Goal: Task Accomplishment & Management: Use online tool/utility

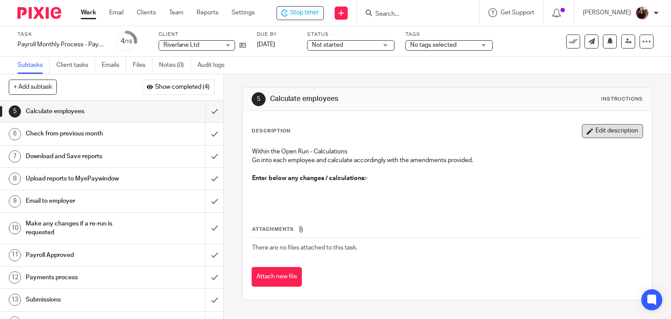
click at [598, 134] on button "Edit description" at bounding box center [612, 131] width 61 height 14
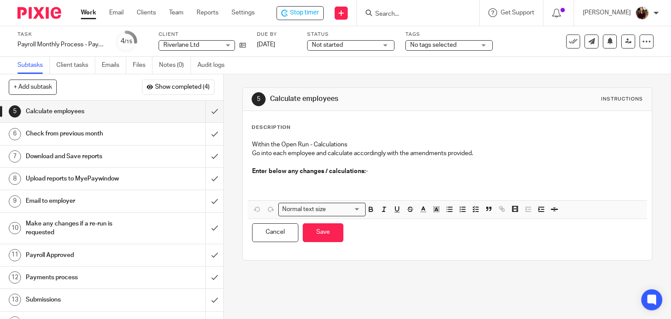
click at [299, 180] on p at bounding box center [447, 185] width 391 height 18
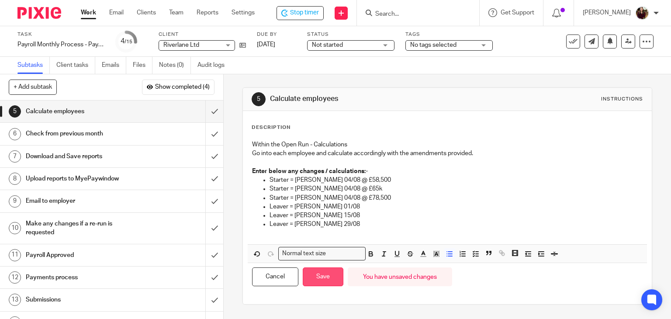
click at [320, 281] on button "Save" at bounding box center [323, 276] width 41 height 19
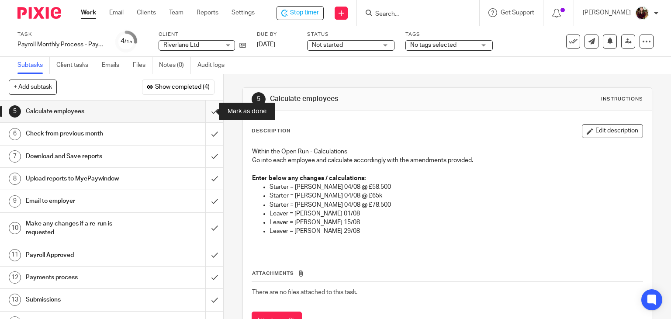
click at [205, 111] on input "submit" at bounding box center [111, 112] width 223 height 22
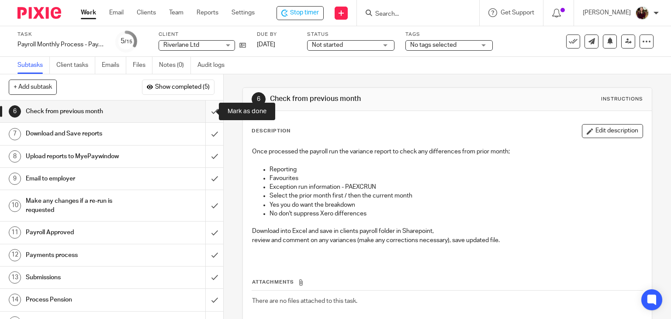
click at [208, 116] on input "submit" at bounding box center [111, 112] width 223 height 22
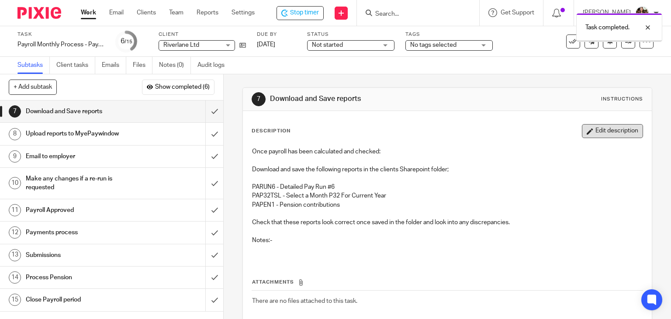
click at [600, 133] on button "Edit description" at bounding box center [612, 131] width 61 height 14
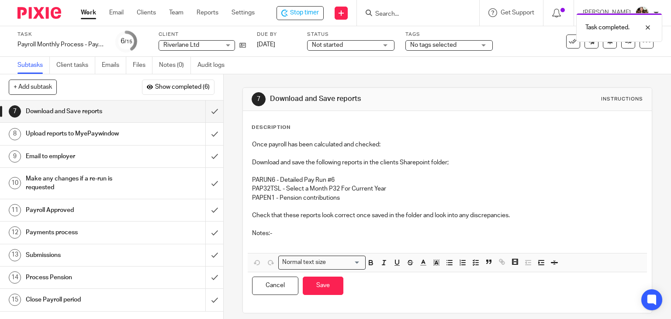
click at [266, 241] on p at bounding box center [447, 242] width 391 height 9
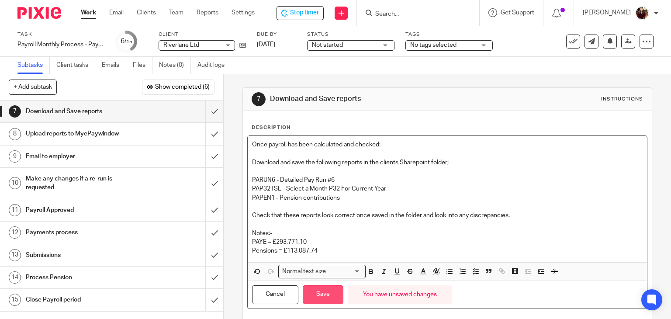
click at [323, 296] on button "Save" at bounding box center [323, 294] width 41 height 19
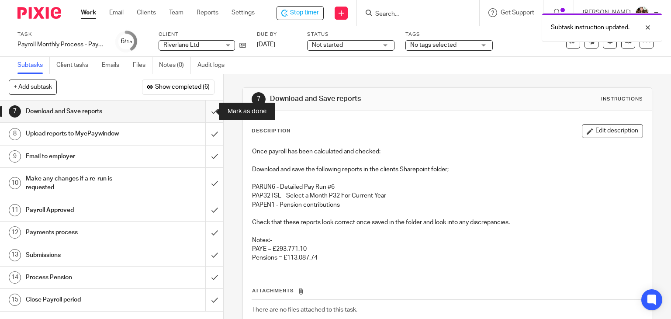
click at [206, 110] on input "submit" at bounding box center [111, 112] width 223 height 22
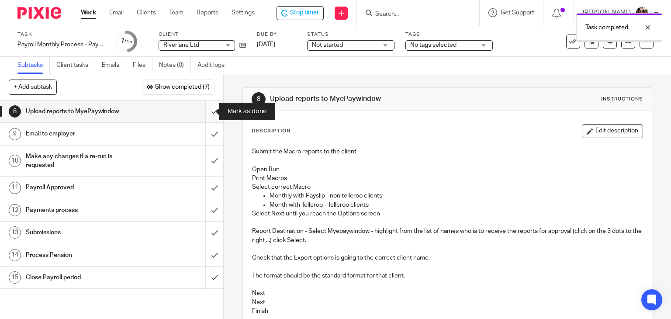
click at [204, 115] on input "submit" at bounding box center [111, 112] width 223 height 22
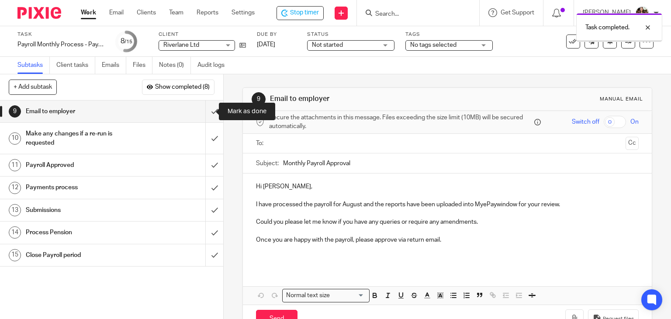
click at [204, 114] on input "submit" at bounding box center [111, 112] width 223 height 22
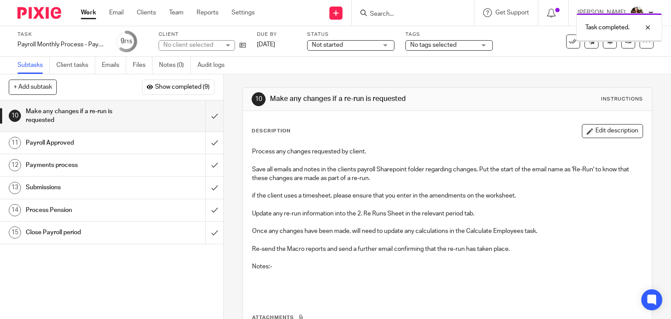
drag, startPoint x: 0, startPoint y: 0, endPoint x: 482, endPoint y: 62, distance: 486.4
click at [486, 43] on div "No tags selected" at bounding box center [449, 45] width 87 height 10
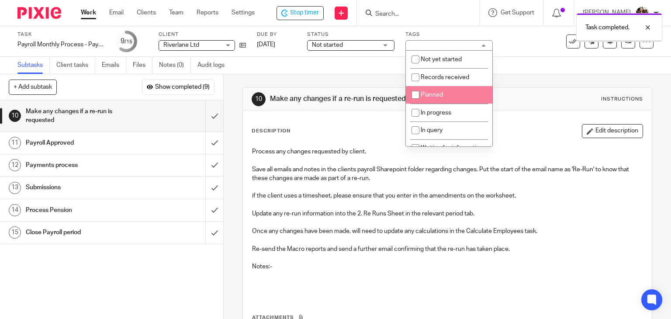
scroll to position [44, 0]
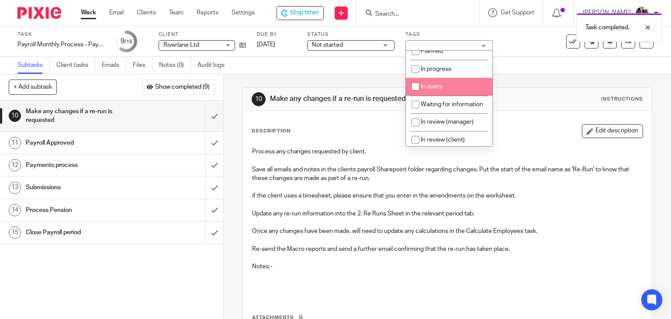
click at [453, 76] on li "In progress" at bounding box center [449, 69] width 87 height 18
checkbox input "true"
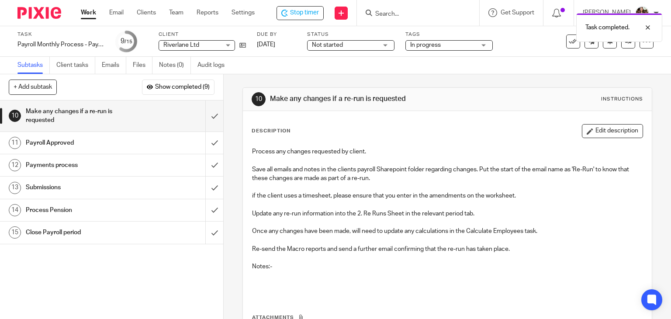
click at [520, 51] on div "Task Payroll Monthly Process - Paycircle Save Payroll Monthly Process - Paycirc…" at bounding box center [282, 41] width 530 height 21
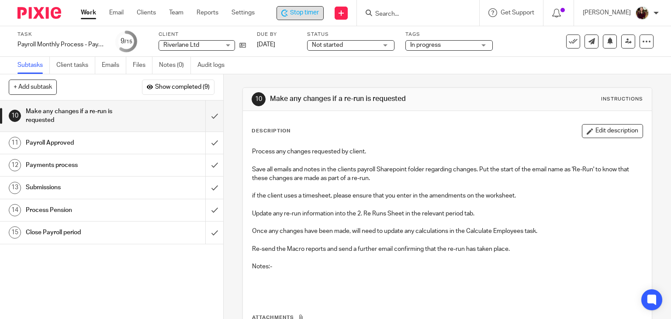
drag, startPoint x: 307, startPoint y: 12, endPoint x: 446, endPoint y: 1, distance: 139.4
click at [307, 13] on span "Stop timer" at bounding box center [304, 12] width 29 height 9
click at [402, 15] on input "Search" at bounding box center [415, 14] width 79 height 8
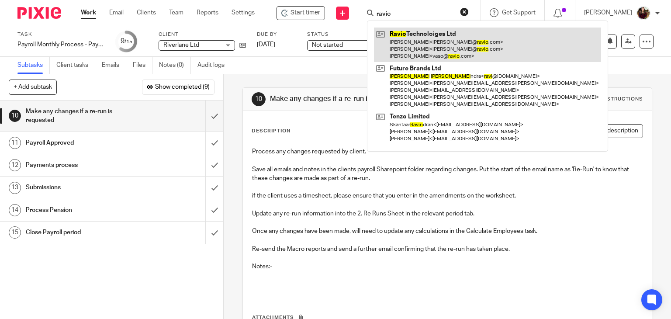
type input "ravio"
click at [412, 41] on link at bounding box center [487, 45] width 227 height 35
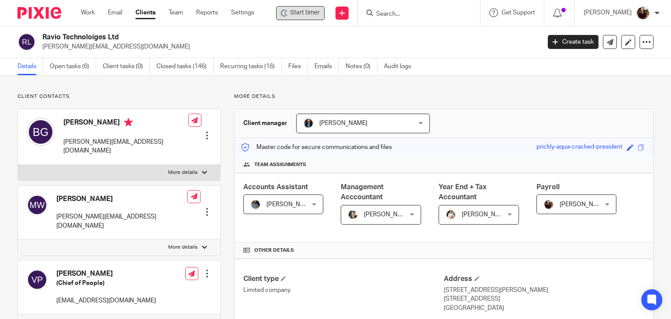
click at [300, 11] on span "Start timer" at bounding box center [305, 12] width 30 height 9
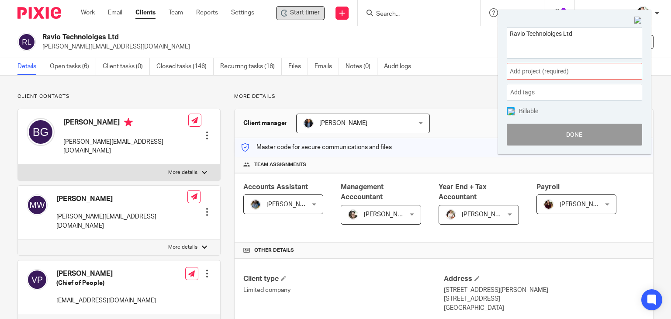
click at [566, 76] on span "Add project (required) :" at bounding box center [565, 71] width 110 height 9
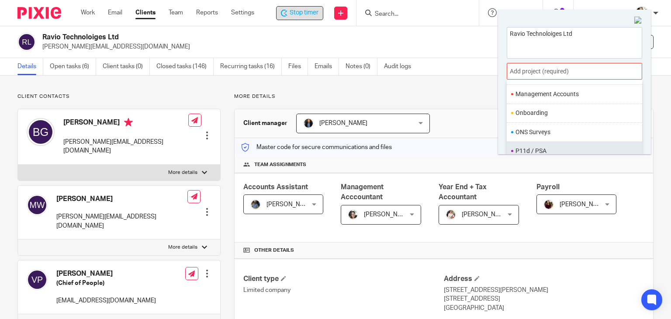
scroll to position [306, 0]
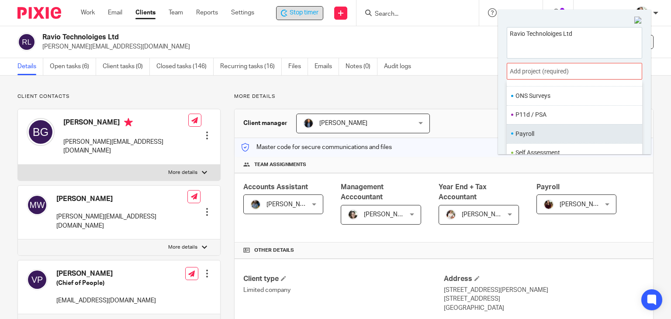
click at [540, 136] on li "Payroll" at bounding box center [573, 133] width 114 height 9
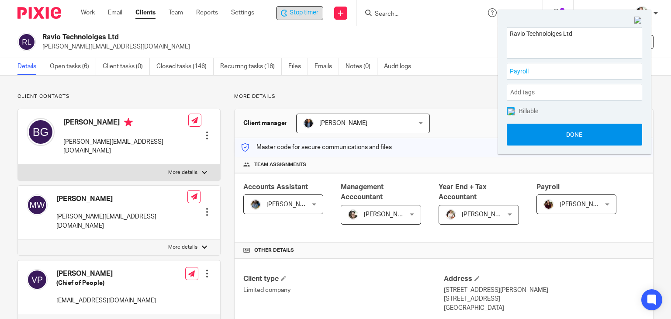
click at [562, 136] on button "Done" at bounding box center [574, 135] width 135 height 22
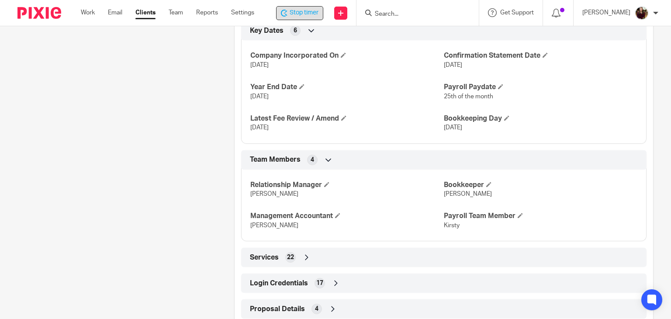
scroll to position [600, 0]
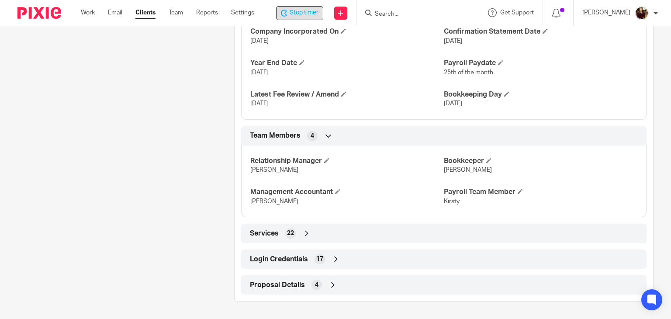
click at [274, 262] on span "Login Credentials" at bounding box center [279, 259] width 58 height 9
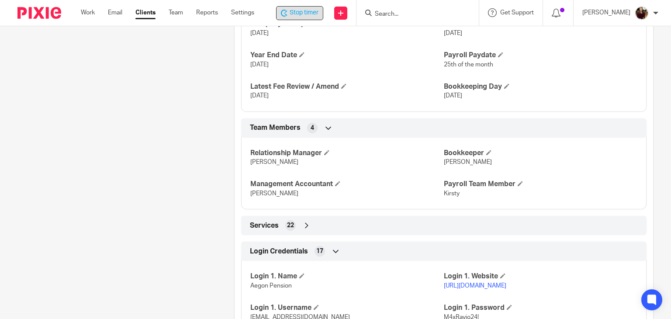
scroll to position [819, 0]
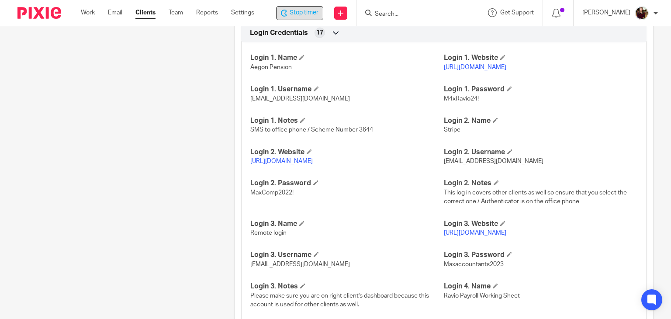
click at [473, 70] on link "https://digital.aegon.co.uk/employer/authenticate/login" at bounding box center [475, 67] width 62 height 6
drag, startPoint x: 336, startPoint y: 105, endPoint x: 249, endPoint y: 111, distance: 87.1
click at [250, 103] on p "helenc@maxaccountants.co.uk" at bounding box center [347, 98] width 194 height 9
copy span "helenc@maxaccountants.co.uk"
drag, startPoint x: 478, startPoint y: 105, endPoint x: 436, endPoint y: 105, distance: 42.0
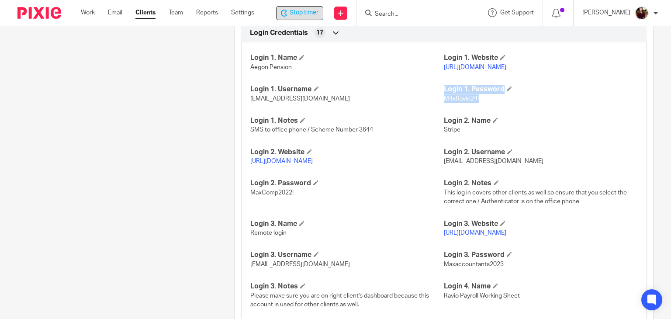
click at [437, 105] on div "Login 1. Name Aegon Pension Login 1. Website https://digital.aegon.co.uk/employ…" at bounding box center [444, 194] width 406 height 316
drag, startPoint x: 456, startPoint y: 111, endPoint x: 474, endPoint y: 108, distance: 18.1
click at [457, 111] on div "Login 1. Name Aegon Pension Login 1. Website https://digital.aegon.co.uk/employ…" at bounding box center [444, 194] width 406 height 316
click at [477, 103] on p "M4xRavio24!" at bounding box center [541, 98] width 194 height 9
drag, startPoint x: 477, startPoint y: 105, endPoint x: 438, endPoint y: 108, distance: 39.0
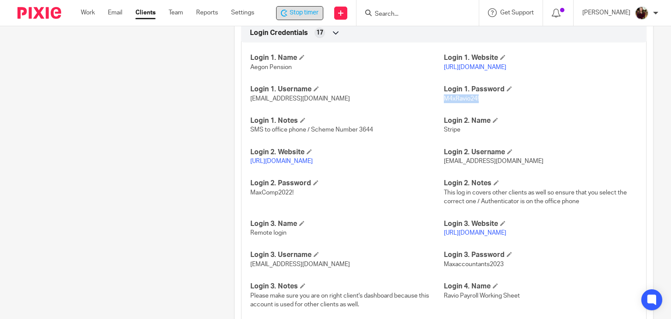
click at [439, 108] on div "Login 1. Name Aegon Pension Login 1. Website https://digital.aegon.co.uk/employ…" at bounding box center [444, 194] width 406 height 316
copy div "Login 1. Password M4xRavio24!"
drag, startPoint x: 457, startPoint y: 109, endPoint x: 463, endPoint y: 109, distance: 6.6
click at [457, 103] on p "M4xRavio24!" at bounding box center [541, 98] width 194 height 9
click at [479, 103] on p "M4xRavio24!" at bounding box center [541, 98] width 194 height 9
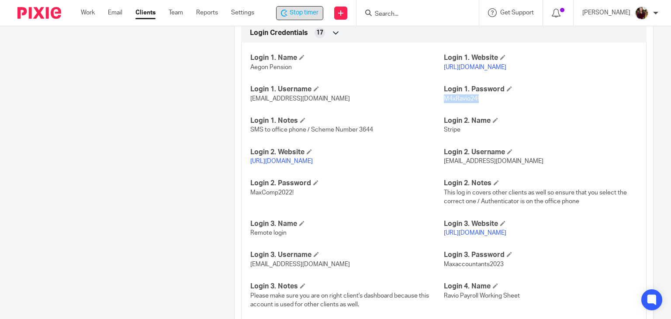
drag, startPoint x: 476, startPoint y: 106, endPoint x: 441, endPoint y: 108, distance: 35.0
click at [444, 103] on p "M4xRavio24!" at bounding box center [541, 98] width 194 height 9
copy span "M4xRavio24!"
click at [301, 11] on span "Stop timer" at bounding box center [304, 12] width 29 height 9
click at [396, 12] on input "Search" at bounding box center [414, 14] width 79 height 8
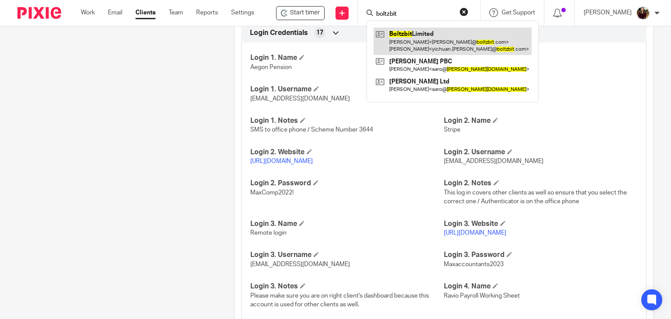
type input "boltzbit"
click at [406, 40] on link at bounding box center [453, 41] width 158 height 27
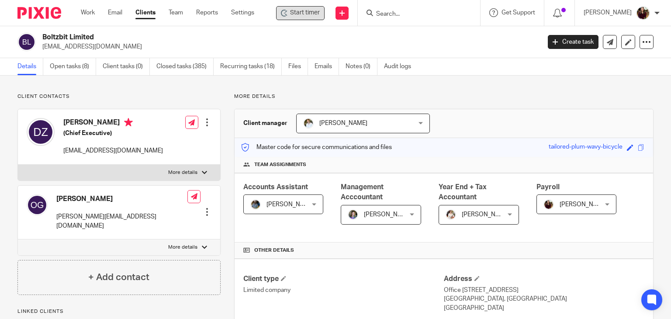
click at [306, 14] on span "Start timer" at bounding box center [305, 12] width 30 height 9
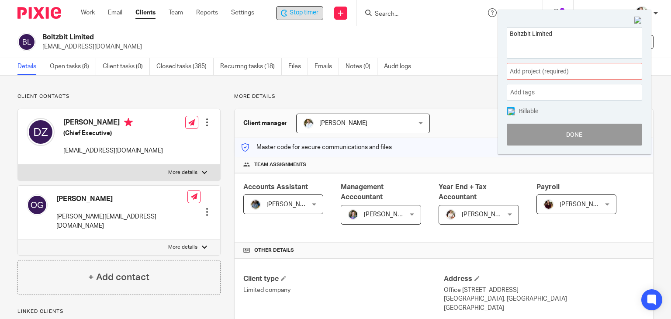
click at [544, 70] on span "Add project (required) :" at bounding box center [565, 71] width 110 height 9
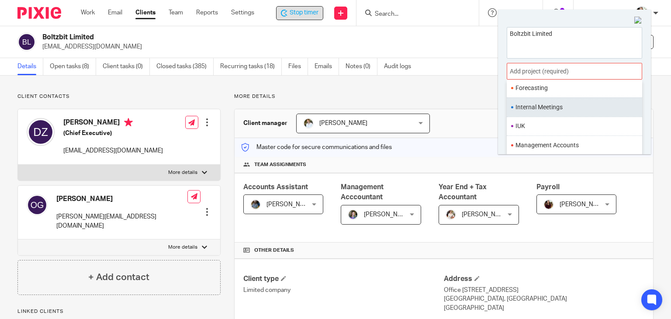
scroll to position [306, 0]
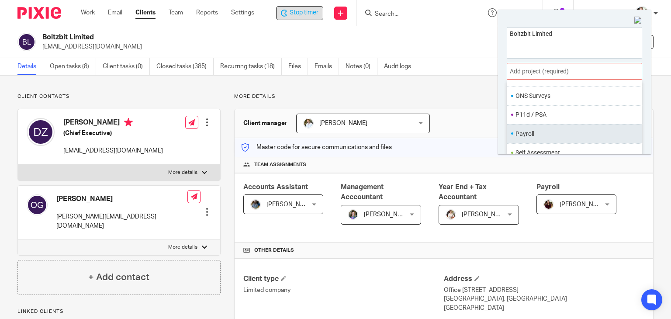
click at [527, 132] on li "Payroll" at bounding box center [573, 133] width 114 height 9
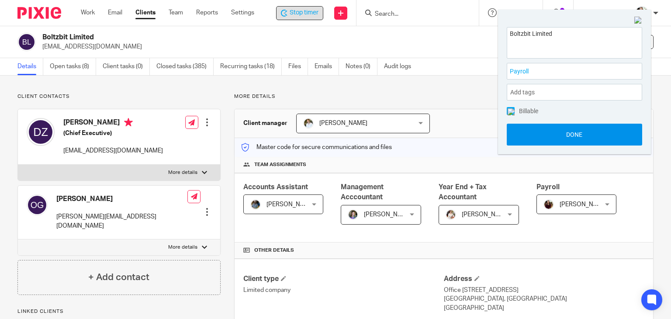
click at [567, 136] on button "Done" at bounding box center [574, 135] width 135 height 22
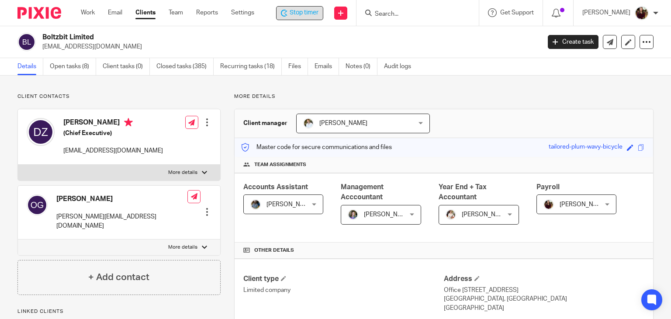
click at [306, 10] on span "Stop timer" at bounding box center [304, 12] width 29 height 9
click at [406, 14] on input "Search" at bounding box center [414, 14] width 79 height 8
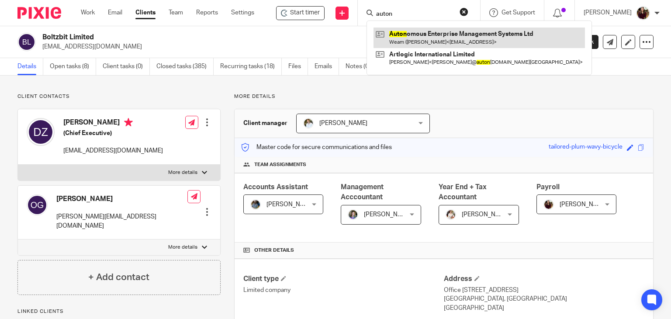
type input "auton"
click at [408, 32] on link at bounding box center [480, 38] width 212 height 20
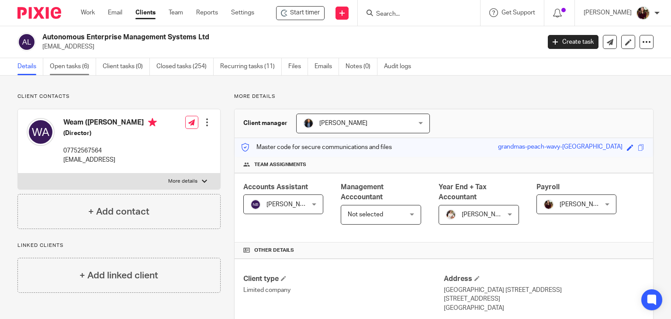
click at [69, 67] on link "Open tasks (6)" at bounding box center [73, 66] width 46 height 17
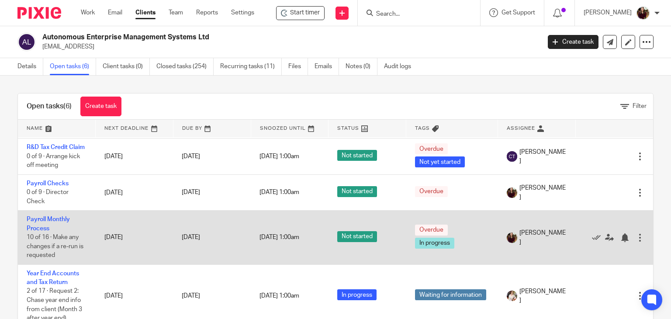
scroll to position [131, 0]
click at [592, 233] on icon at bounding box center [596, 237] width 9 height 9
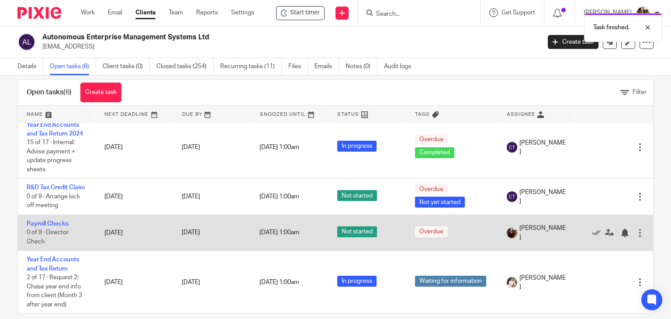
scroll to position [26, 0]
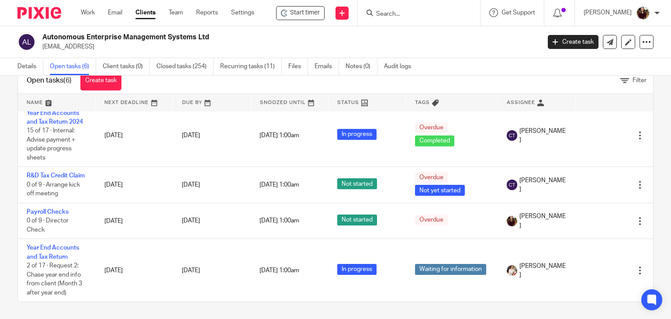
click at [393, 12] on input "Search" at bounding box center [414, 14] width 79 height 8
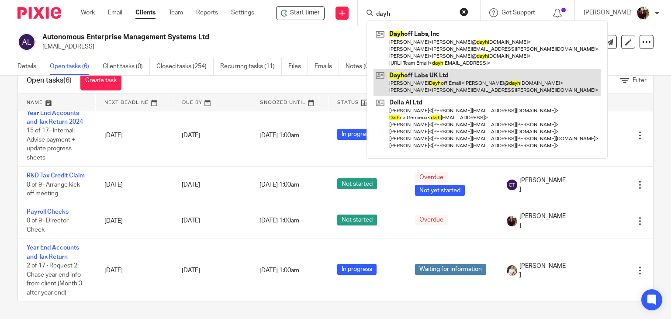
type input "dayh"
click at [428, 77] on link at bounding box center [487, 82] width 227 height 27
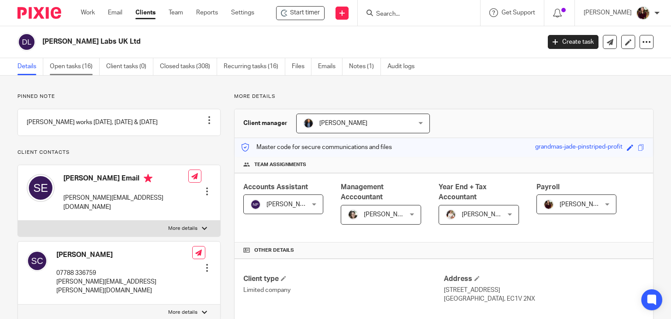
click at [70, 62] on link "Open tasks (16)" at bounding box center [75, 66] width 50 height 17
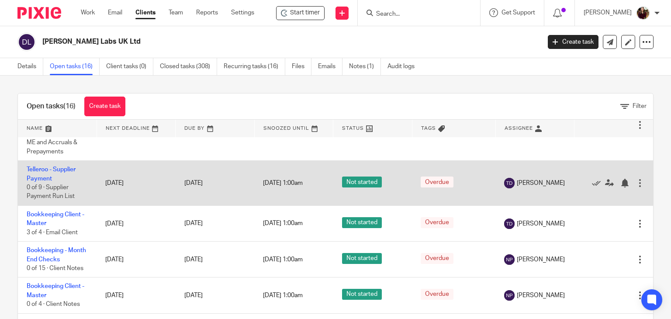
scroll to position [183, 0]
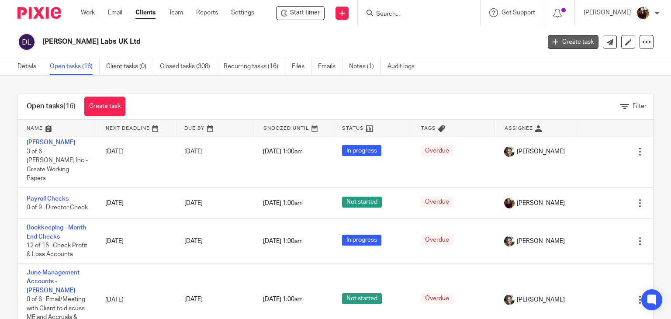
click at [558, 39] on link "Create task" at bounding box center [573, 42] width 51 height 14
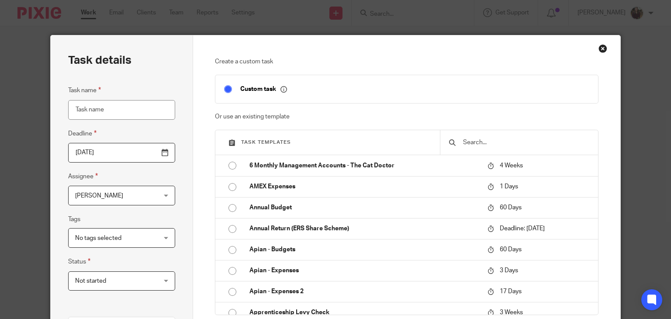
click at [506, 142] on input "text" at bounding box center [525, 143] width 127 height 10
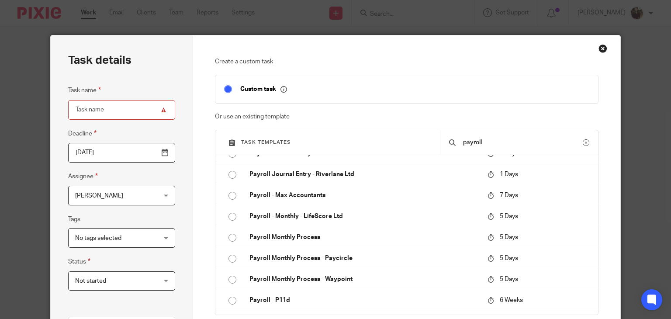
scroll to position [350, 0]
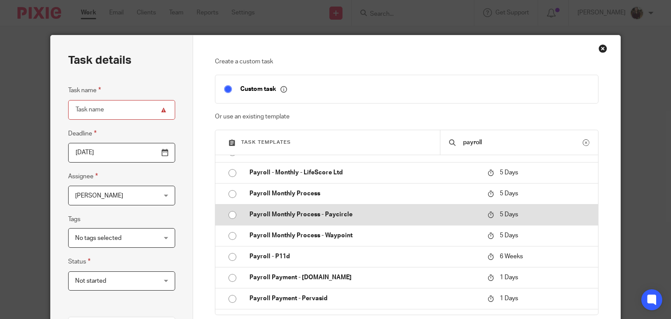
type input "payroll"
click at [301, 219] on td "Payroll Monthly Process - Paycircle" at bounding box center [362, 214] width 243 height 21
type input "2025-08-18"
type input "Payroll Monthly Process - Paycircle"
checkbox input "false"
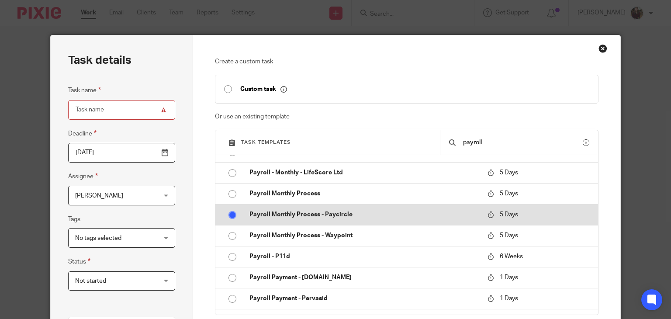
radio input "true"
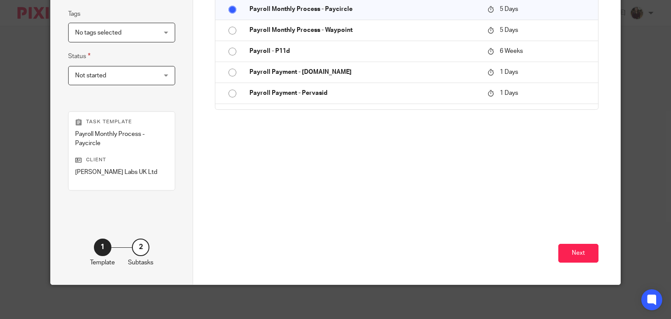
scroll to position [206, 0]
click at [577, 259] on button "Next" at bounding box center [578, 252] width 40 height 19
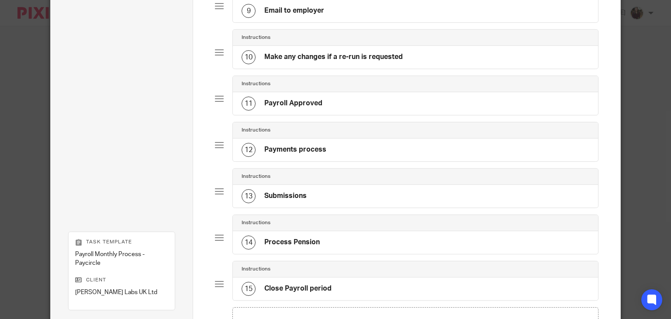
scroll to position [585, 0]
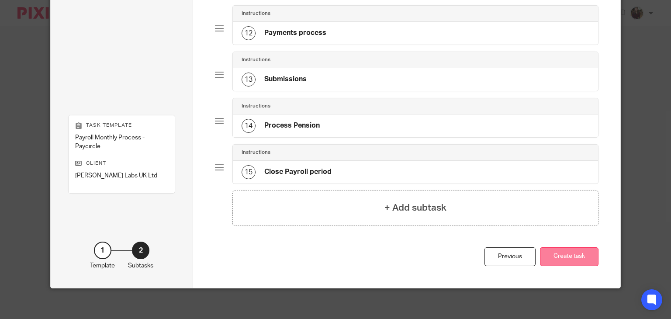
click at [559, 253] on button "Create task" at bounding box center [569, 256] width 59 height 19
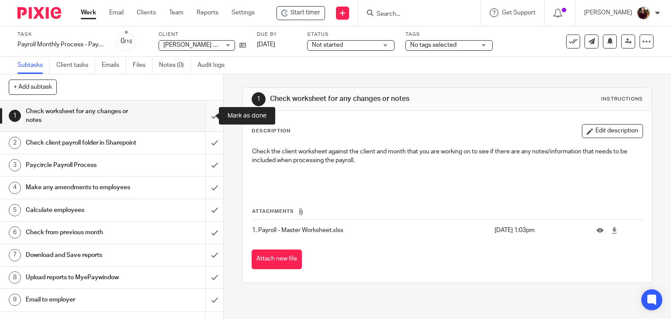
click at [204, 118] on input "submit" at bounding box center [111, 116] width 223 height 31
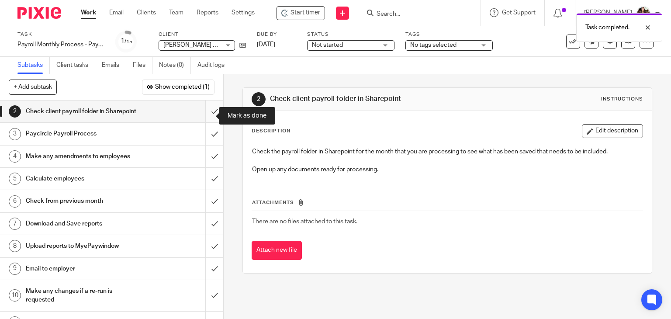
click at [204, 120] on input "submit" at bounding box center [111, 112] width 223 height 22
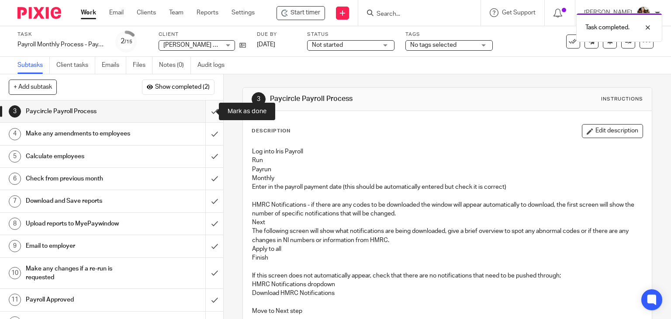
click at [205, 109] on input "submit" at bounding box center [111, 112] width 223 height 22
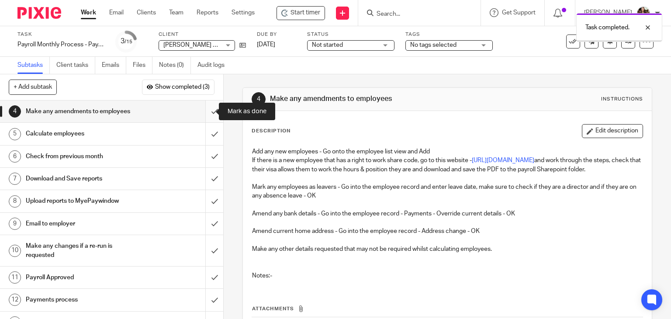
click at [206, 112] on input "submit" at bounding box center [111, 112] width 223 height 22
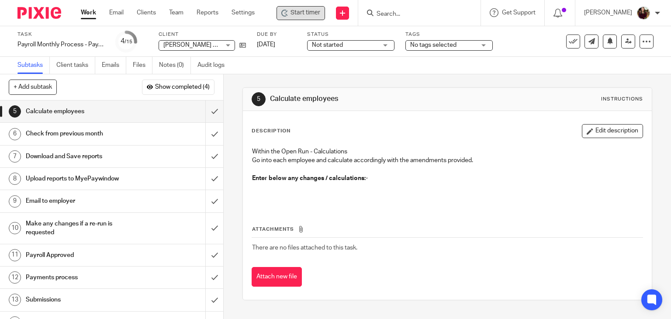
click at [315, 13] on span "Start timer" at bounding box center [306, 12] width 30 height 9
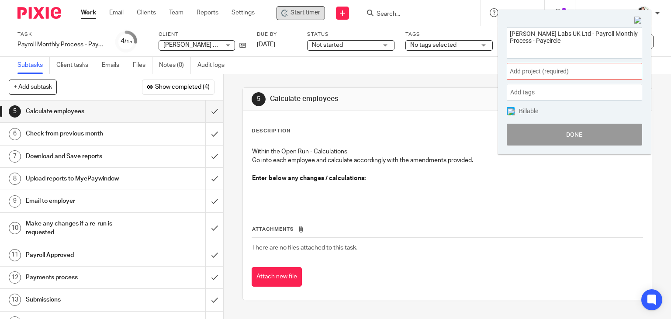
click at [578, 72] on span "Add project (required) :" at bounding box center [565, 71] width 110 height 9
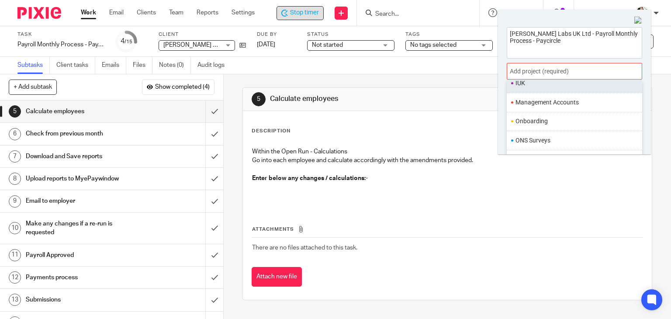
scroll to position [306, 0]
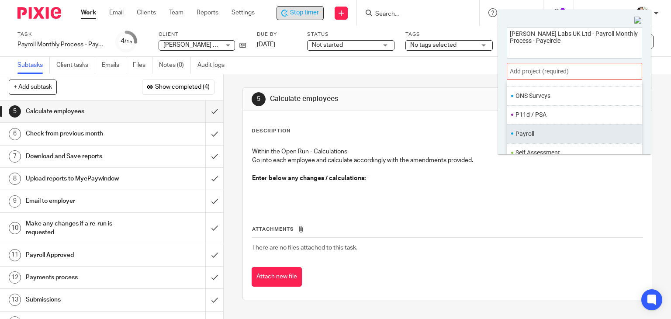
click at [533, 133] on li "Payroll" at bounding box center [573, 133] width 114 height 9
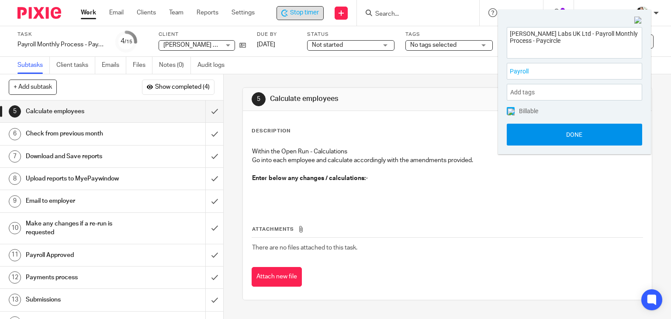
click at [555, 135] on button "Done" at bounding box center [574, 135] width 135 height 22
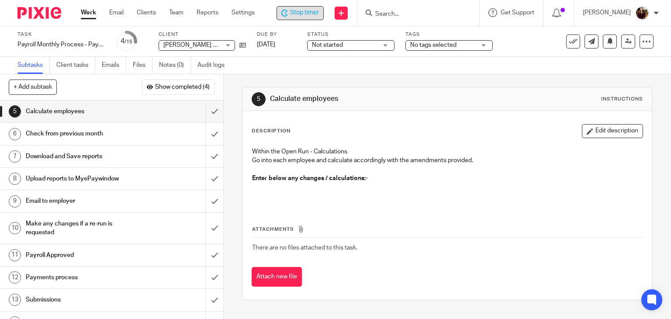
click at [301, 16] on span "Stop timer" at bounding box center [304, 12] width 29 height 9
